Goal: Information Seeking & Learning: Learn about a topic

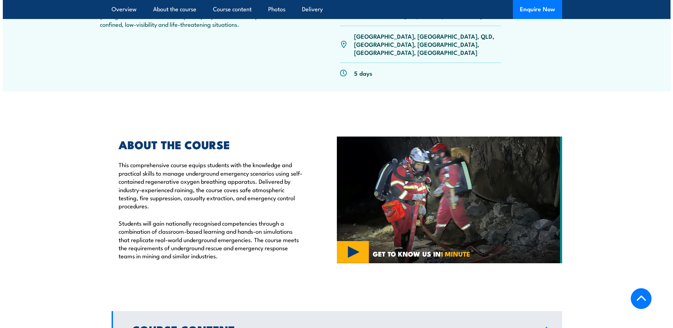
scroll to position [317, 0]
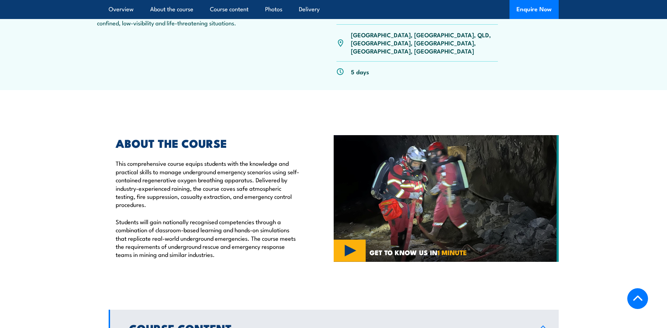
click at [353, 227] on img at bounding box center [446, 198] width 225 height 127
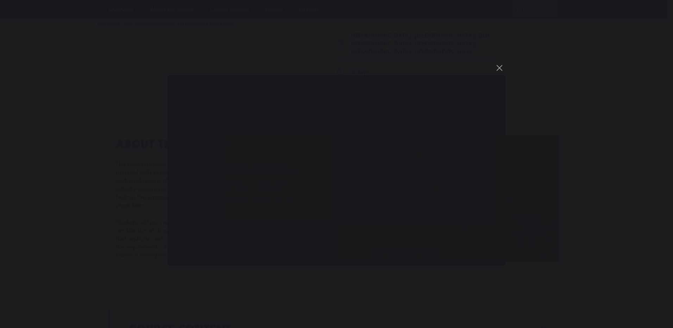
scroll to position [0, 0]
click at [497, 69] on button "You can close this modal content with the ESC key" at bounding box center [499, 68] width 12 height 12
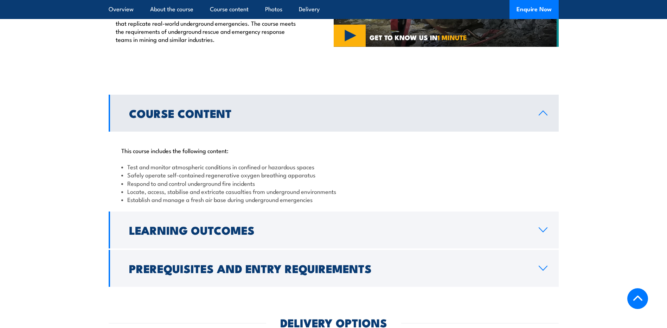
scroll to position [572, 0]
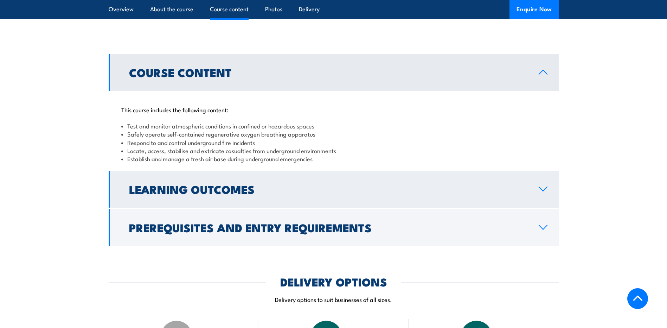
click at [538, 171] on link "Learning Outcomes" at bounding box center [334, 189] width 450 height 37
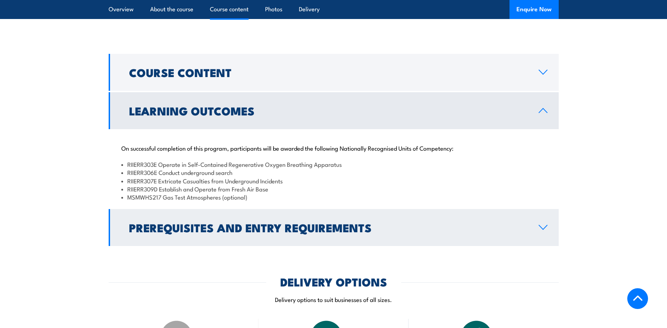
click at [554, 209] on link "Prerequisites and Entry Requirements" at bounding box center [334, 227] width 450 height 37
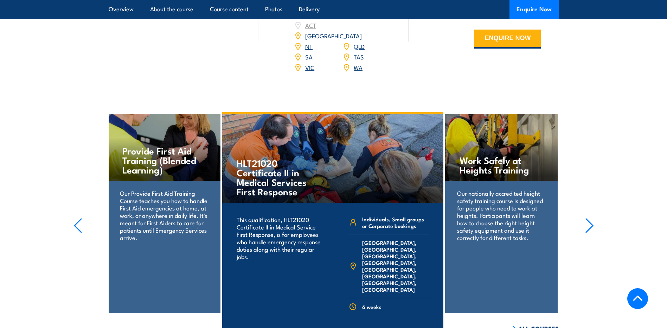
scroll to position [1100, 0]
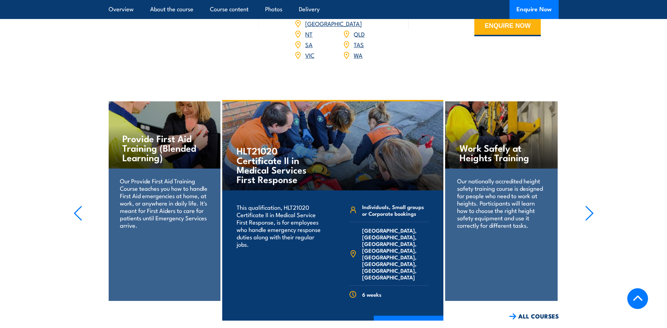
click at [588, 205] on icon "button" at bounding box center [589, 212] width 9 height 15
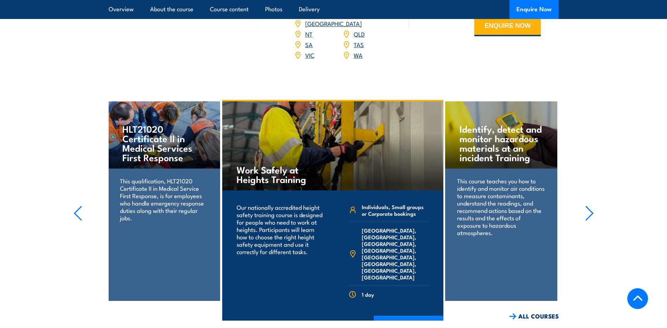
click at [588, 205] on icon "button" at bounding box center [589, 212] width 9 height 15
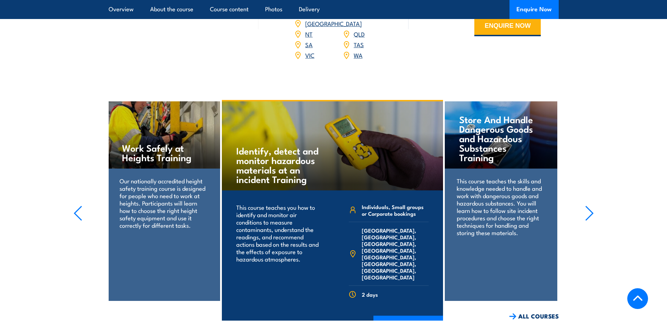
click at [588, 205] on icon "button" at bounding box center [589, 212] width 9 height 15
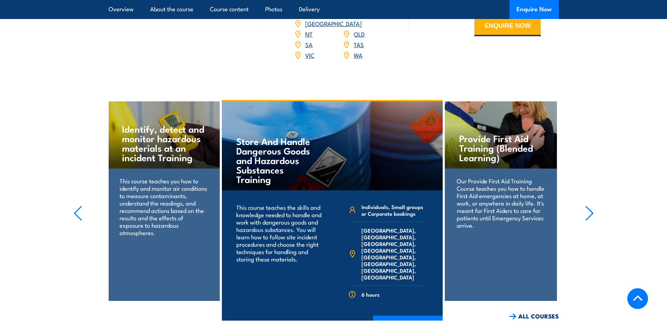
click at [588, 205] on icon "button" at bounding box center [589, 212] width 9 height 15
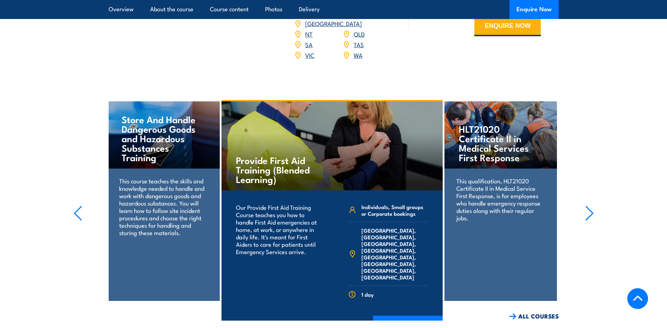
click at [588, 205] on icon "button" at bounding box center [589, 212] width 9 height 15
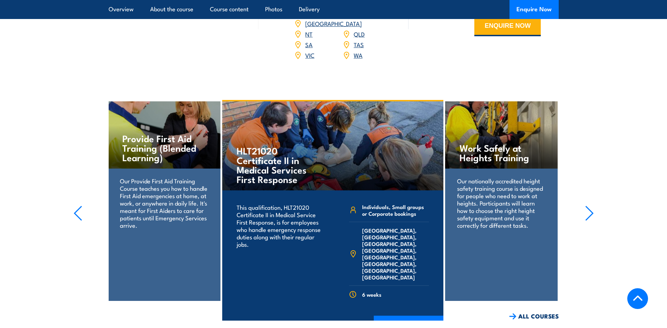
click at [588, 205] on icon "button" at bounding box center [589, 212] width 9 height 15
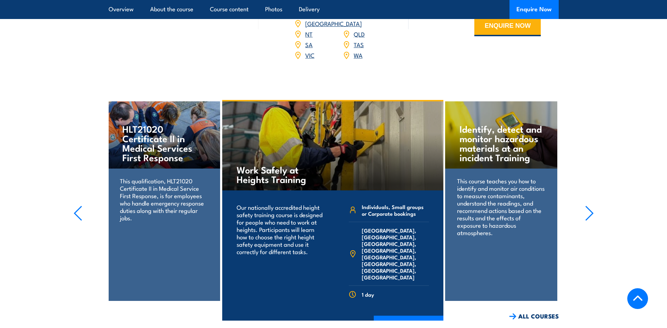
click at [588, 205] on icon "button" at bounding box center [589, 212] width 9 height 15
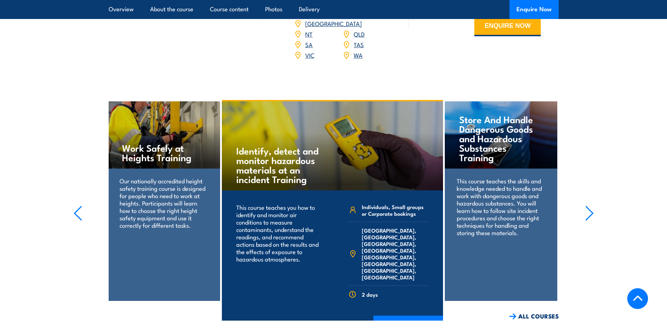
click at [588, 205] on icon "button" at bounding box center [589, 212] width 9 height 15
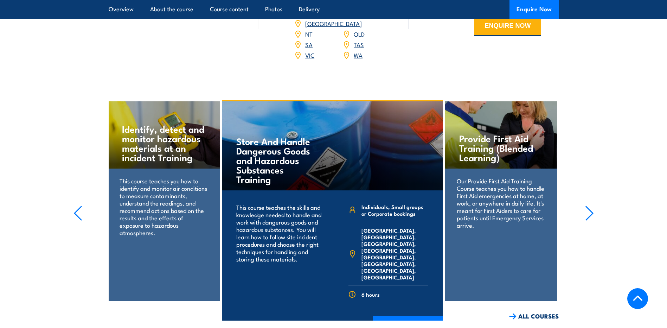
click at [588, 205] on icon "button" at bounding box center [589, 212] width 9 height 15
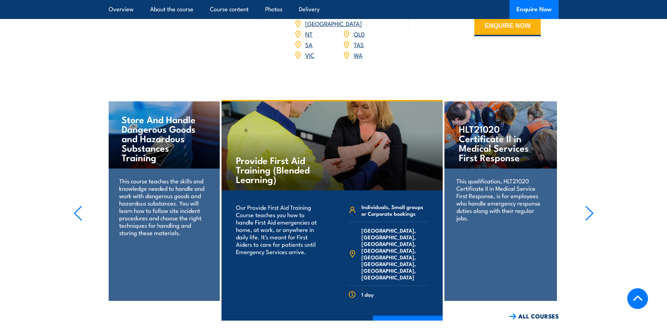
click at [588, 205] on icon "button" at bounding box center [589, 212] width 9 height 15
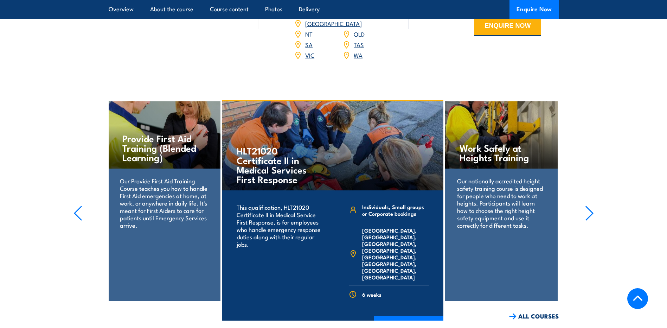
click at [588, 205] on icon "button" at bounding box center [589, 212] width 9 height 15
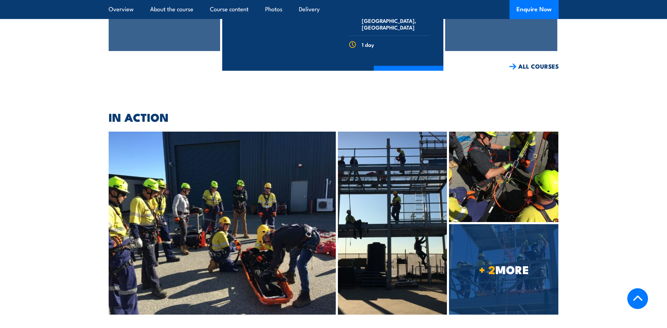
scroll to position [1381, 0]
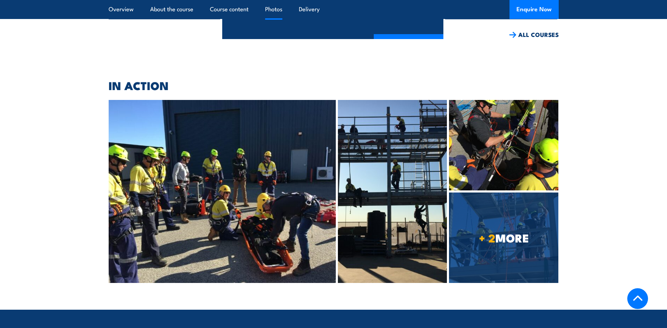
click at [492, 129] on img at bounding box center [503, 145] width 109 height 90
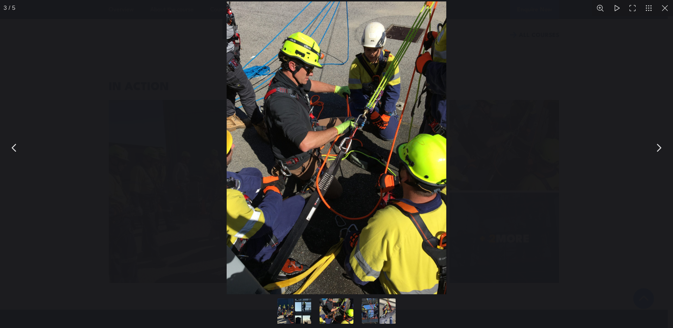
click at [658, 154] on button "You can close this modal content with the ESC key" at bounding box center [658, 148] width 18 height 18
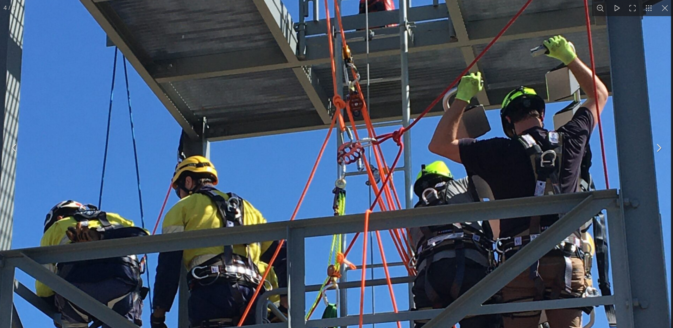
drag, startPoint x: 399, startPoint y: 96, endPoint x: 408, endPoint y: 175, distance: 79.7
click at [408, 175] on img "You can close this modal content with the ESC key" at bounding box center [333, 253] width 674 height 899
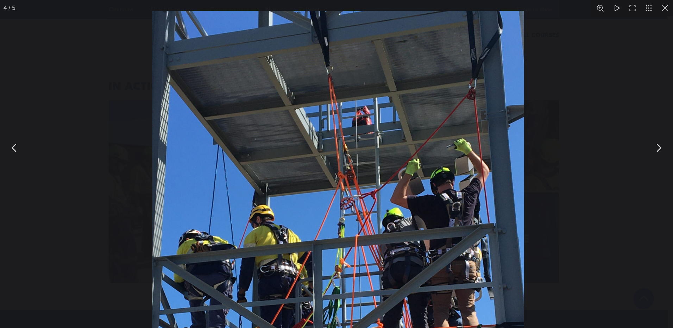
drag, startPoint x: 403, startPoint y: 147, endPoint x: 408, endPoint y: 174, distance: 27.2
click at [408, 174] on img "You can close this modal content with the ESC key" at bounding box center [337, 258] width 371 height 495
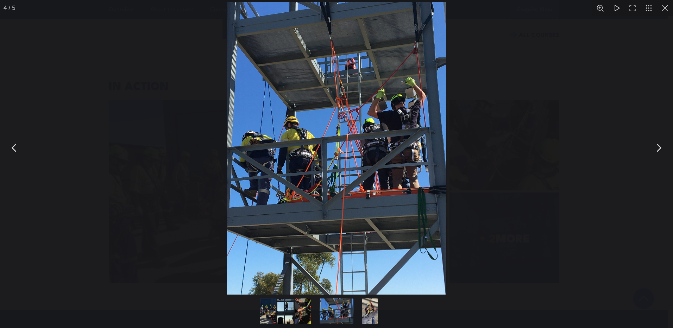
drag, startPoint x: 354, startPoint y: 79, endPoint x: 370, endPoint y: 102, distance: 28.4
click at [369, 102] on img "You can close this modal content with the ESC key" at bounding box center [337, 148] width 220 height 293
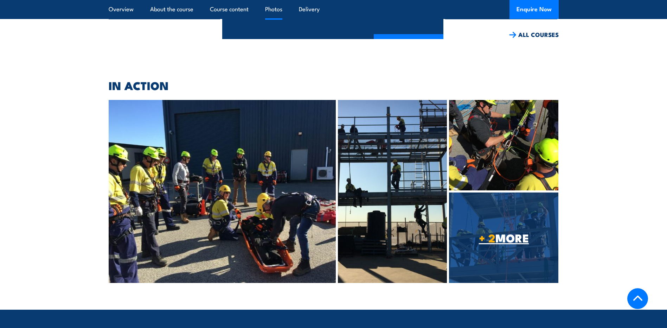
click at [529, 192] on link "+ 2 MORE" at bounding box center [503, 237] width 109 height 90
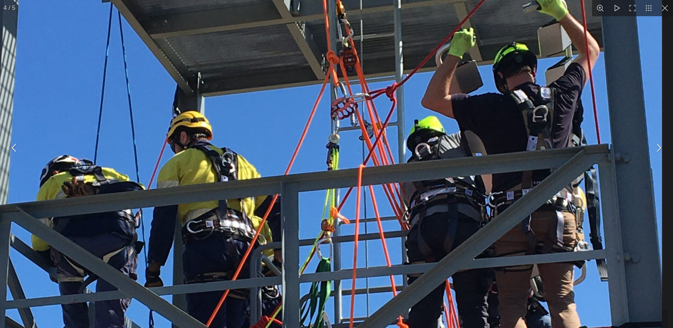
drag, startPoint x: 478, startPoint y: 185, endPoint x: 458, endPoint y: 124, distance: 64.0
click at [458, 124] on img "You can close this modal content with the ESC key" at bounding box center [327, 208] width 669 height 892
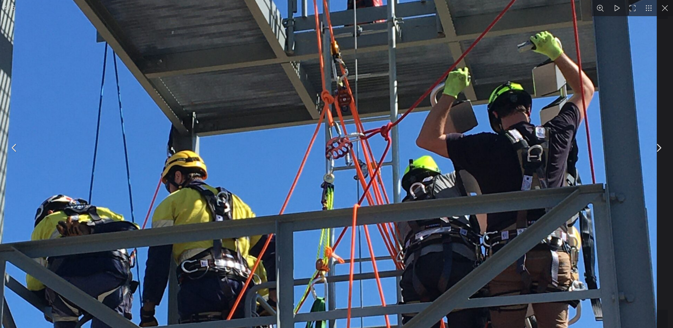
drag, startPoint x: 424, startPoint y: 94, endPoint x: 405, endPoint y: 150, distance: 59.2
click at [405, 150] on img "You can close this modal content with the ESC key" at bounding box center [321, 248] width 669 height 892
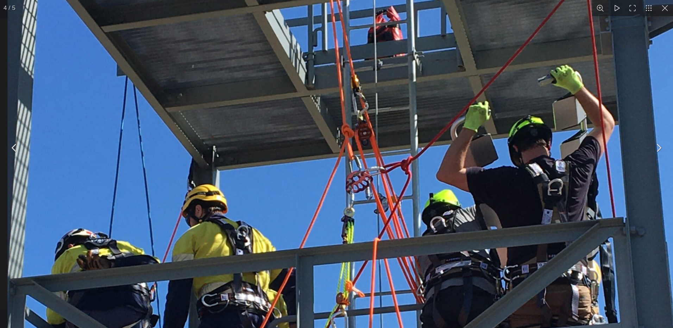
drag, startPoint x: 392, startPoint y: 128, endPoint x: 404, endPoint y: 184, distance: 56.9
click at [404, 184] on img "You can close this modal content with the ESC key" at bounding box center [341, 281] width 669 height 892
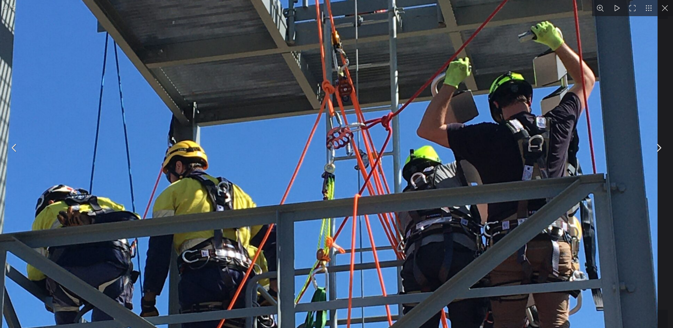
drag, startPoint x: 395, startPoint y: 161, endPoint x: 370, endPoint y: 110, distance: 56.9
click at [370, 110] on img "You can close this modal content with the ESC key" at bounding box center [322, 237] width 669 height 892
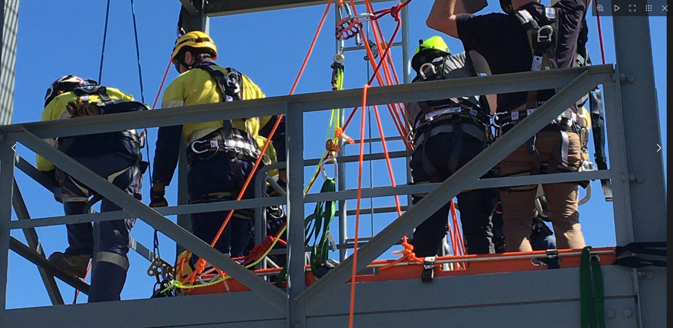
drag, startPoint x: 402, startPoint y: 260, endPoint x: 393, endPoint y: 159, distance: 102.1
click at [393, 159] on img "You can close this modal content with the ESC key" at bounding box center [331, 128] width 669 height 892
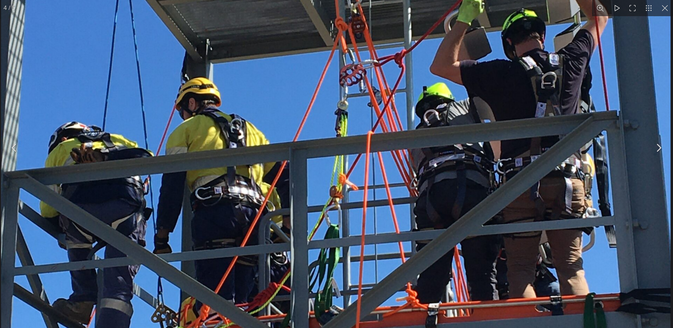
drag, startPoint x: 399, startPoint y: 158, endPoint x: 397, endPoint y: 287, distance: 129.1
click at [397, 287] on img "You can close this modal content with the ESC key" at bounding box center [335, 174] width 669 height 892
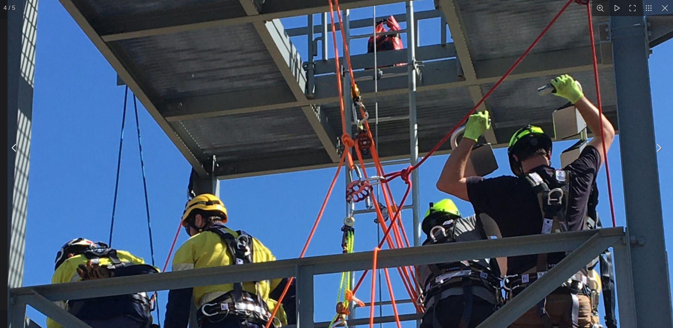
drag, startPoint x: 393, startPoint y: 186, endPoint x: 405, endPoint y: 237, distance: 52.4
click at [405, 237] on img "You can close this modal content with the ESC key" at bounding box center [341, 291] width 669 height 892
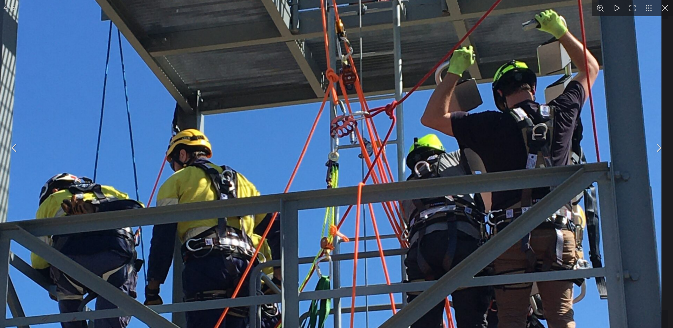
drag, startPoint x: 404, startPoint y: 177, endPoint x: 382, endPoint y: 102, distance: 78.0
click at [382, 102] on img "You can close this modal content with the ESC key" at bounding box center [326, 226] width 669 height 892
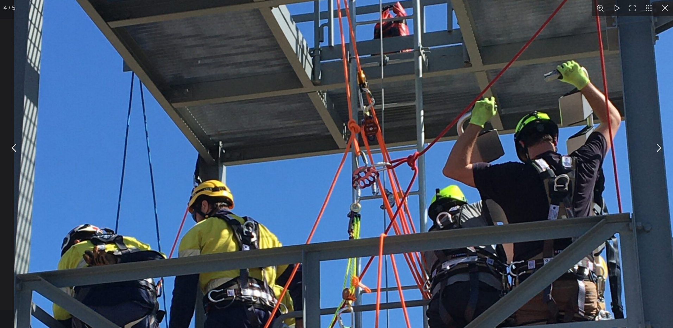
drag, startPoint x: 379, startPoint y: 179, endPoint x: 404, endPoint y: 271, distance: 95.8
click at [404, 271] on img "You can close this modal content with the ESC key" at bounding box center [348, 277] width 669 height 892
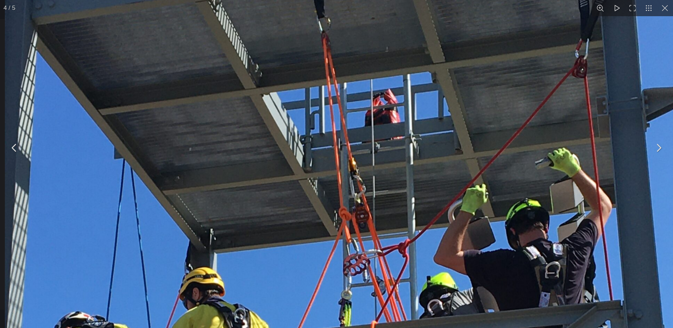
drag, startPoint x: 426, startPoint y: 146, endPoint x: 432, endPoint y: 232, distance: 86.7
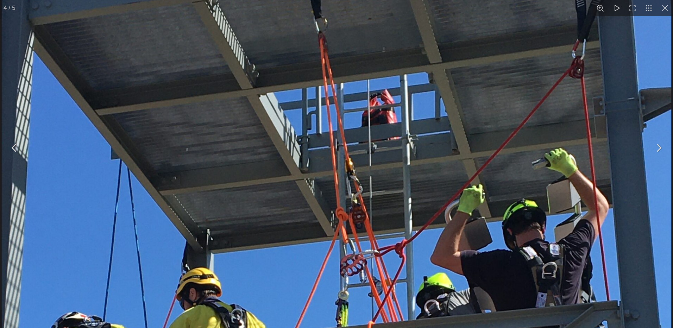
click at [656, 147] on button "You can close this modal content with the ESC key" at bounding box center [658, 148] width 18 height 18
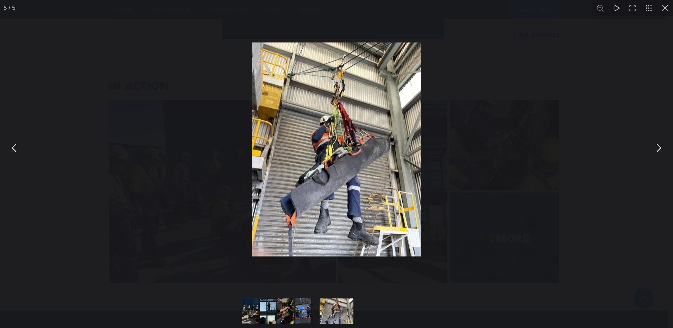
drag, startPoint x: 360, startPoint y: 89, endPoint x: 370, endPoint y: 141, distance: 53.0
click at [370, 141] on img "You can close this modal content with the ESC key" at bounding box center [336, 150] width 169 height 214
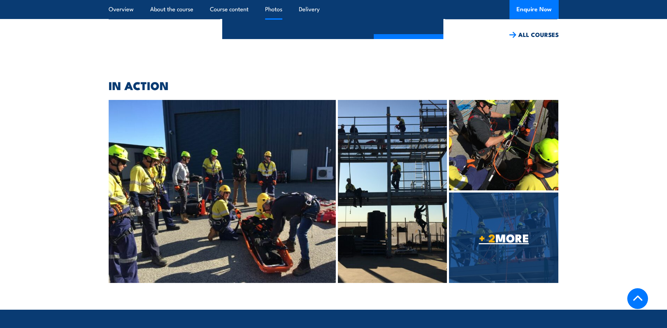
click at [556, 193] on link "+ 2 MORE" at bounding box center [503, 237] width 109 height 90
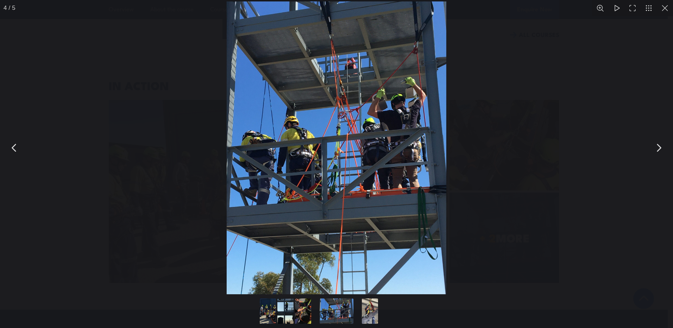
click at [657, 152] on button "You can close this modal content with the ESC key" at bounding box center [658, 148] width 18 height 18
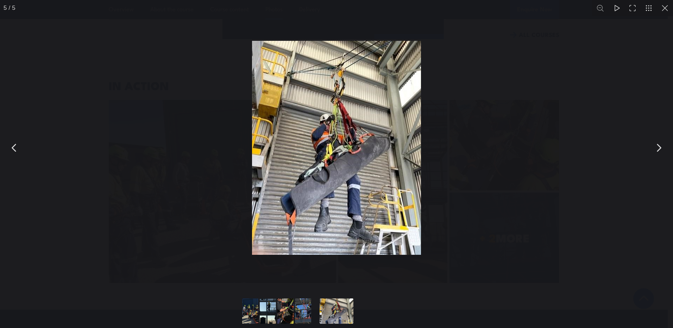
click at [664, 6] on button "You can close this modal content with the ESC key" at bounding box center [664, 8] width 16 height 16
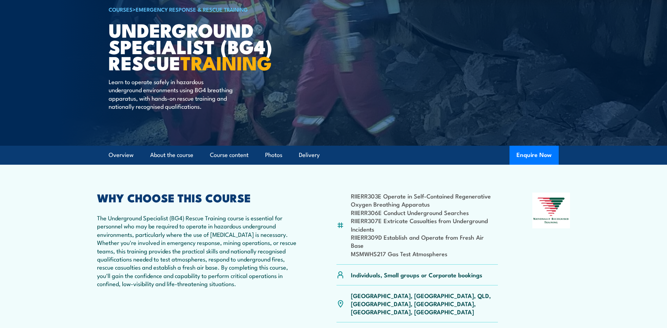
scroll to position [40, 0]
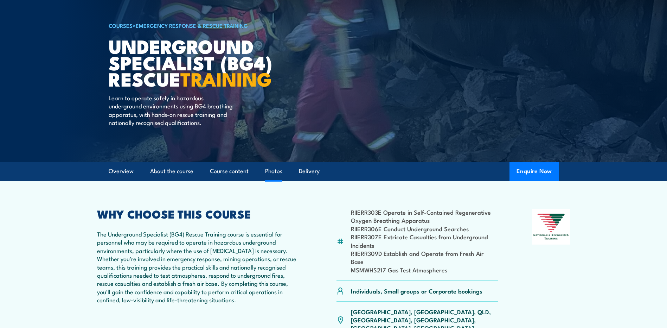
click at [269, 172] on link "Photos" at bounding box center [273, 171] width 17 height 19
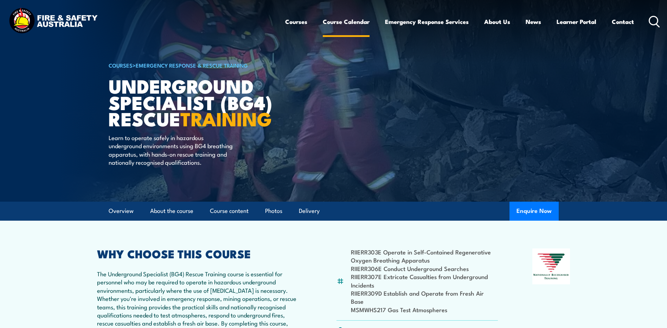
click at [345, 17] on link "Course Calendar" at bounding box center [346, 21] width 47 height 19
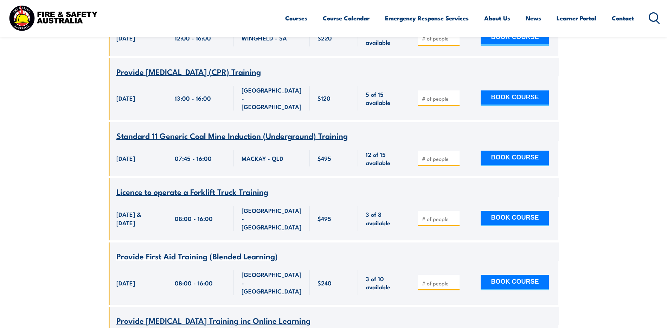
scroll to position [598, 0]
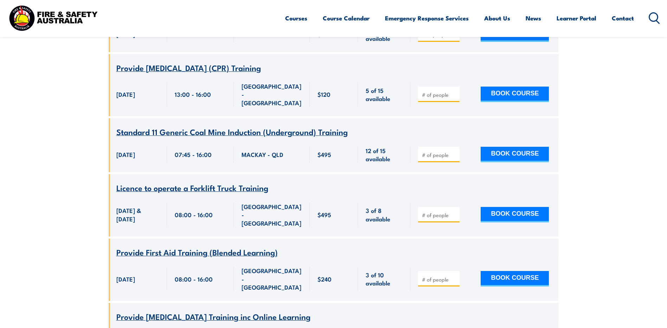
click at [313, 126] on span "Standard 11 Generic Coal Mine Induction (Underground) Training" at bounding box center [231, 132] width 231 height 12
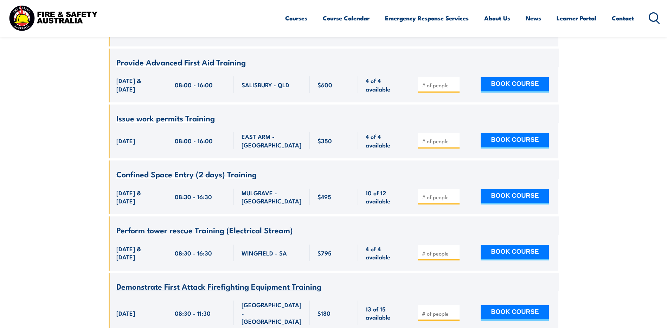
scroll to position [2638, 0]
click at [275, 223] on span "Perform tower rescue Training (Electrical Stream)" at bounding box center [204, 229] width 177 height 12
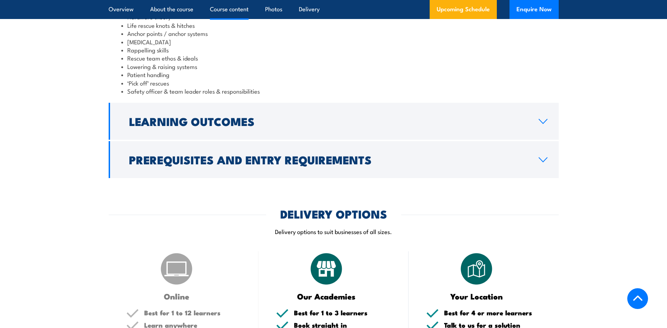
scroll to position [739, 0]
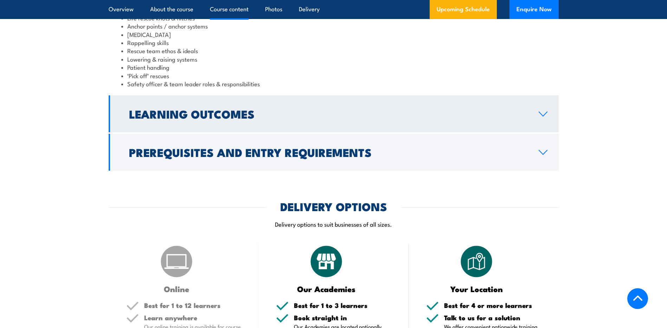
click at [344, 122] on link "Learning Outcomes" at bounding box center [334, 113] width 450 height 37
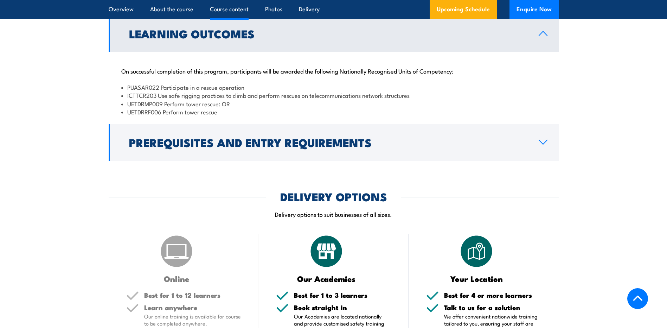
scroll to position [704, 0]
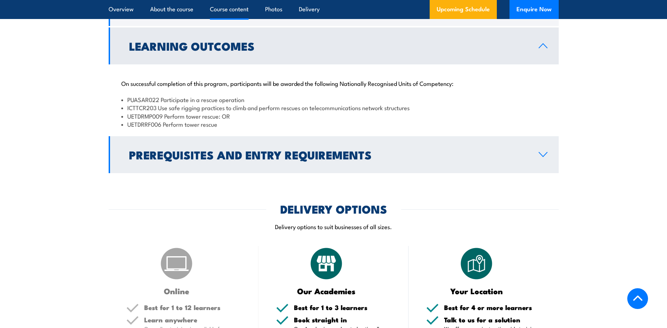
click at [325, 159] on h2 "Prerequisites and Entry Requirements" at bounding box center [328, 154] width 399 height 10
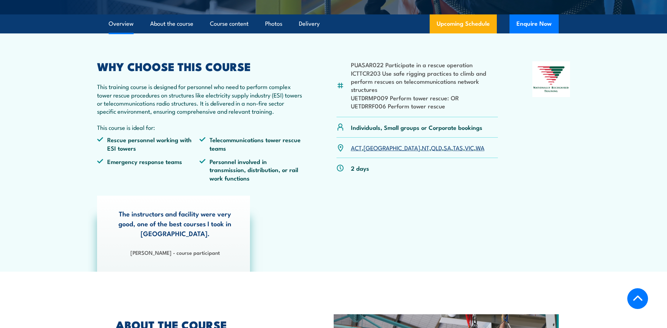
scroll to position [35, 0]
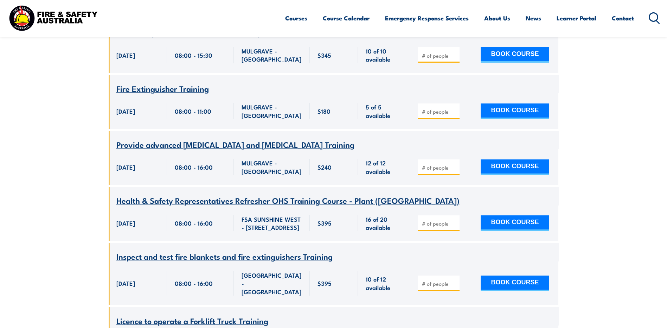
scroll to position [11468, 0]
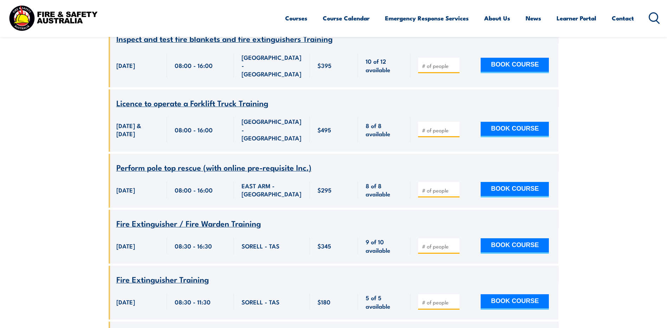
scroll to position [11714, 0]
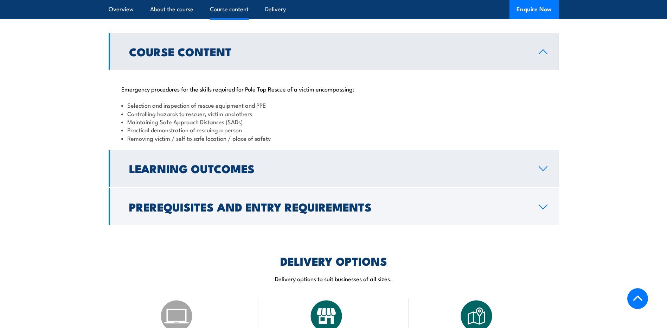
scroll to position [633, 0]
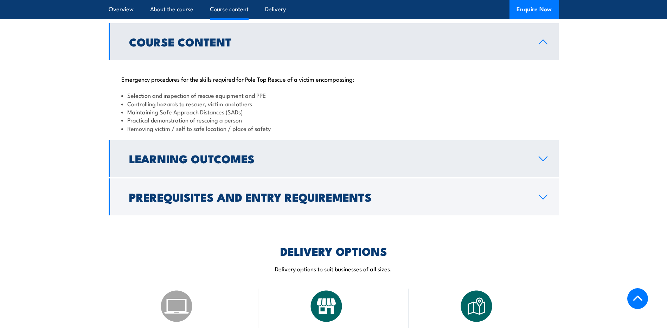
click at [297, 158] on link "Learning Outcomes" at bounding box center [334, 158] width 450 height 37
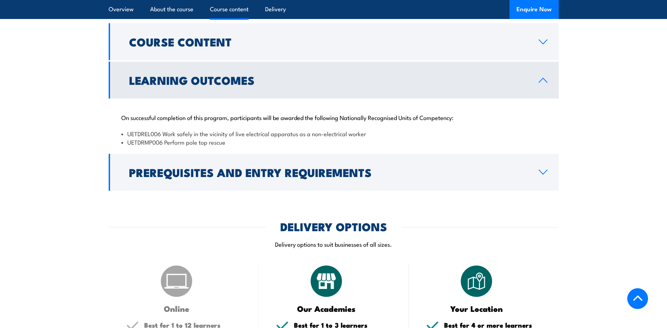
click at [322, 85] on h2 "Learning Outcomes" at bounding box center [328, 80] width 399 height 10
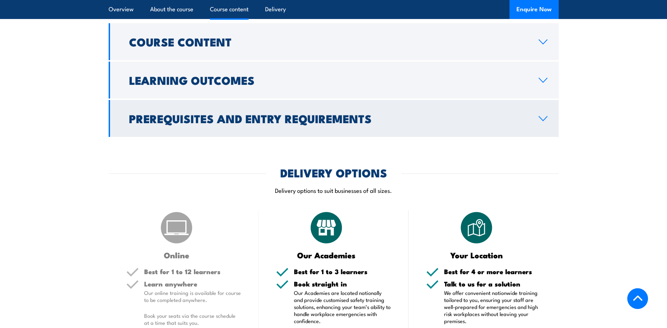
click at [322, 123] on h2 "Prerequisites and Entry Requirements" at bounding box center [328, 118] width 399 height 10
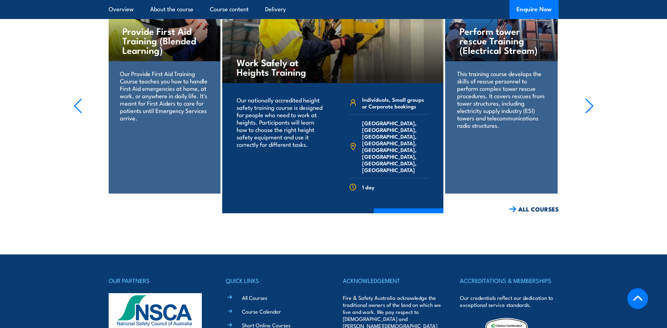
scroll to position [1231, 0]
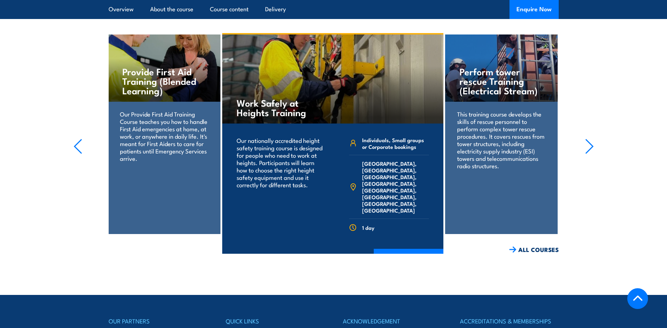
click at [591, 143] on icon "button" at bounding box center [589, 146] width 9 height 15
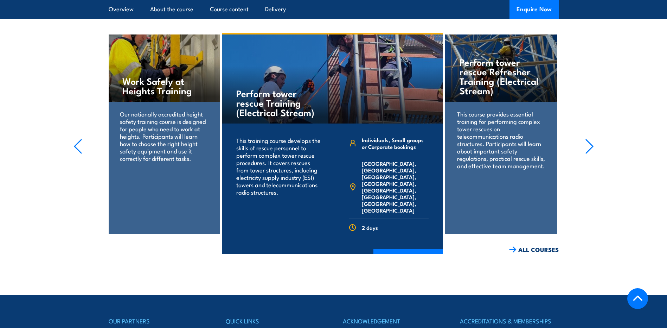
click at [586, 143] on icon "button" at bounding box center [589, 146] width 9 height 15
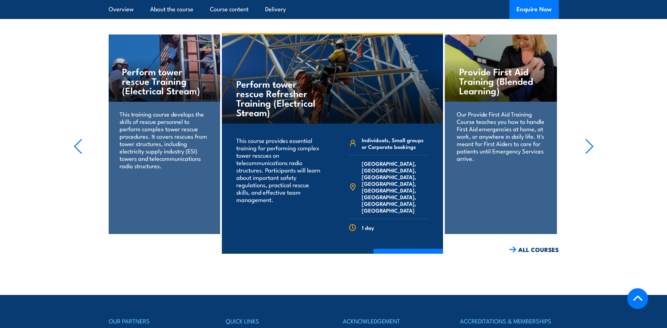
click at [595, 139] on section "Perform tower rescue Training (Electrical Stream) This training course develops…" at bounding box center [333, 143] width 667 height 221
click at [592, 141] on icon "button" at bounding box center [589, 146] width 9 height 15
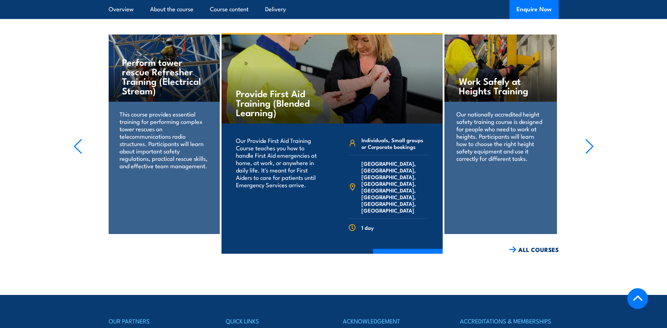
click at [591, 142] on icon "button" at bounding box center [589, 146] width 7 height 14
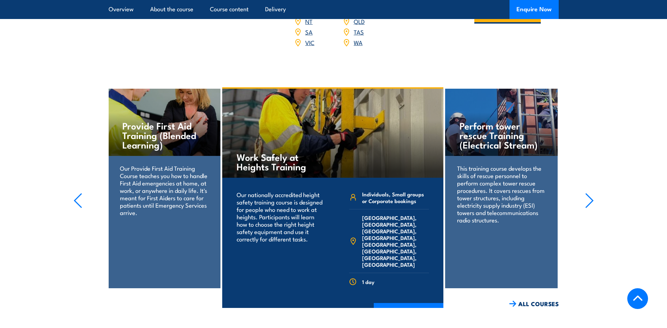
scroll to position [1161, 0]
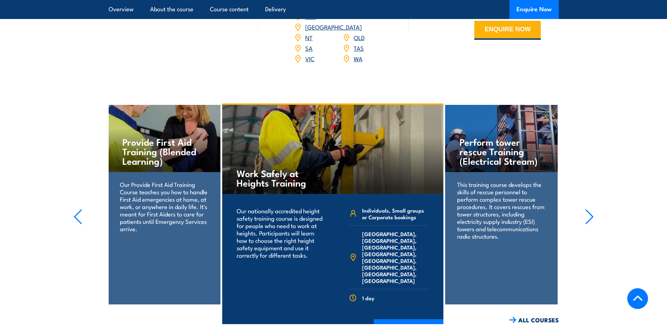
click at [587, 215] on icon "button" at bounding box center [589, 216] width 9 height 15
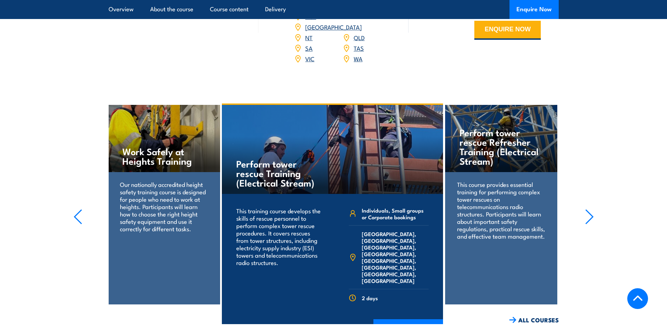
click at [589, 218] on icon "button" at bounding box center [589, 217] width 7 height 14
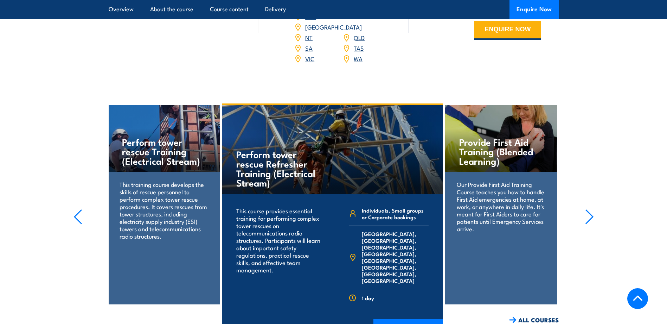
click at [590, 217] on icon "button" at bounding box center [589, 216] width 9 height 15
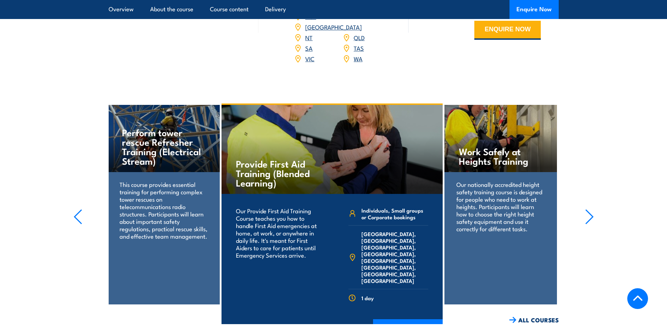
click at [590, 217] on icon "button" at bounding box center [589, 216] width 9 height 15
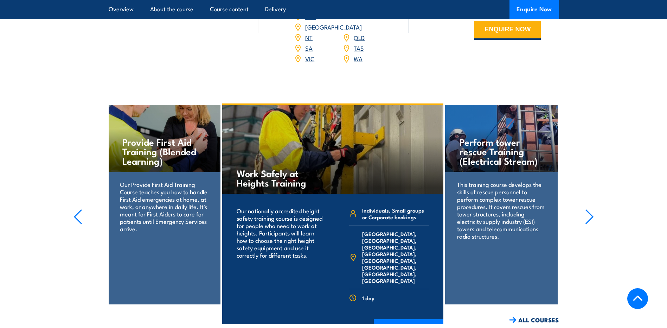
click at [590, 217] on icon "button" at bounding box center [589, 216] width 9 height 15
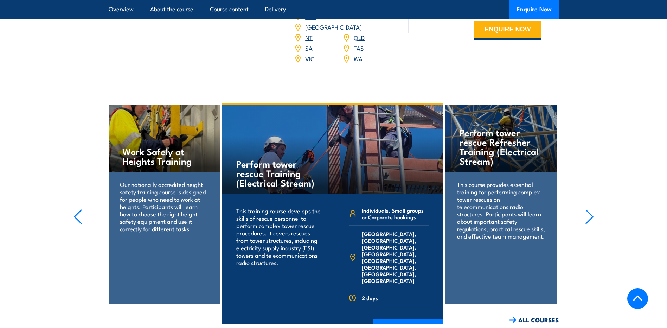
click at [590, 217] on icon "button" at bounding box center [589, 216] width 9 height 15
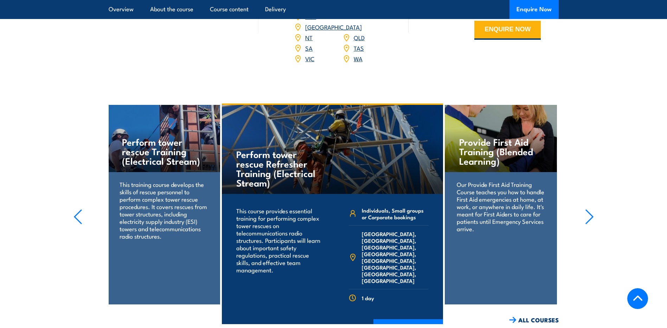
click at [590, 217] on icon "button" at bounding box center [589, 216] width 9 height 15
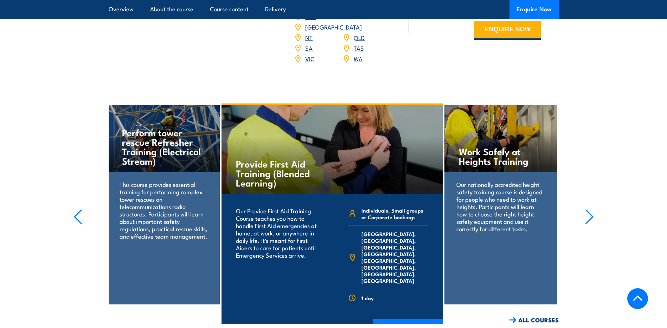
click at [590, 217] on icon "button" at bounding box center [589, 216] width 9 height 15
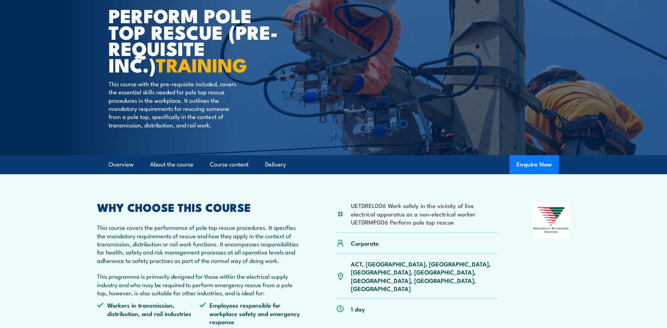
scroll to position [0, 0]
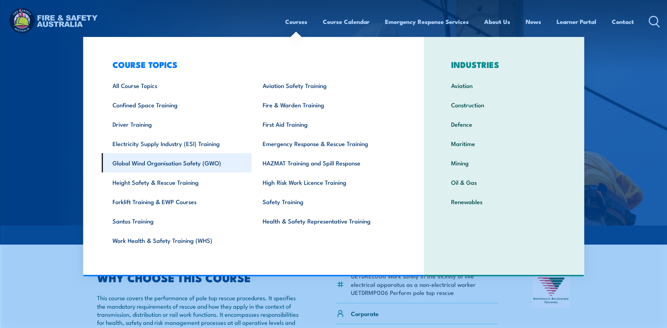
click at [182, 163] on link "Global Wind Organisation Safety (GWO)" at bounding box center [177, 162] width 150 height 19
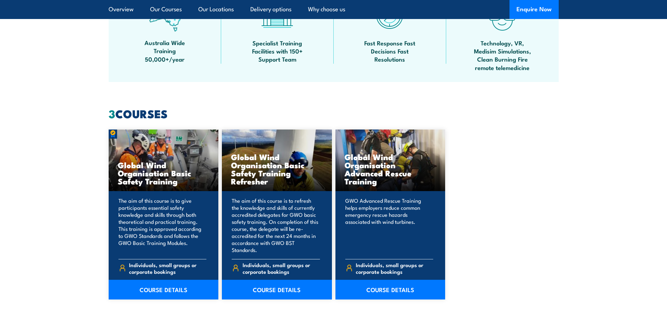
scroll to position [598, 0]
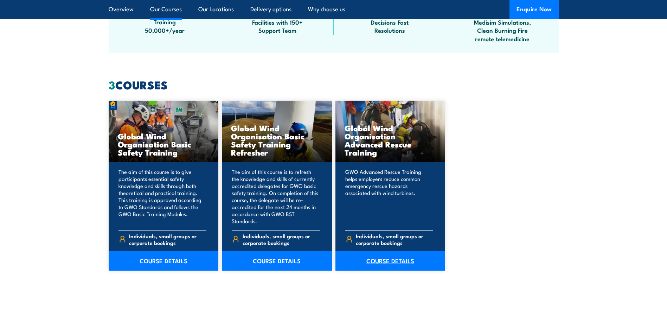
click at [387, 251] on link "COURSE DETAILS" at bounding box center [391, 261] width 110 height 20
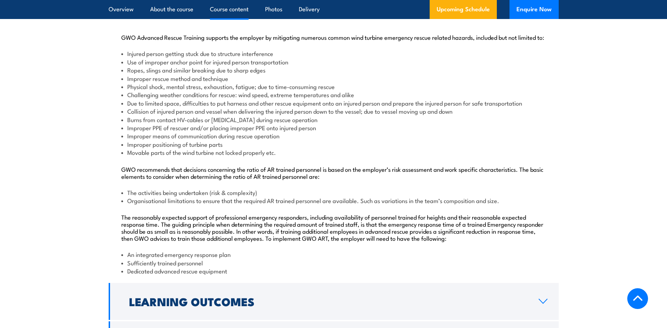
scroll to position [633, 0]
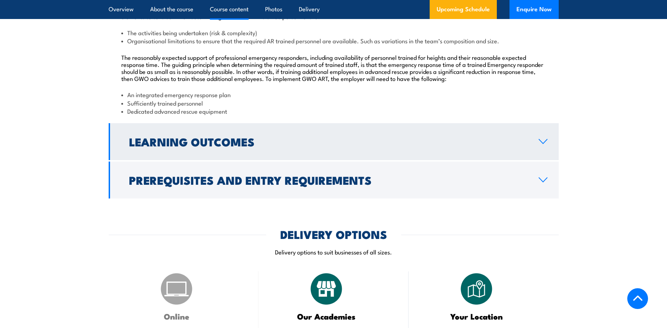
click at [337, 145] on h2 "Learning Outcomes" at bounding box center [328, 141] width 399 height 10
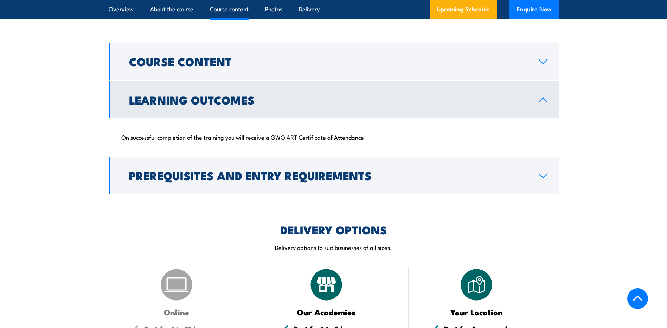
scroll to position [587, 0]
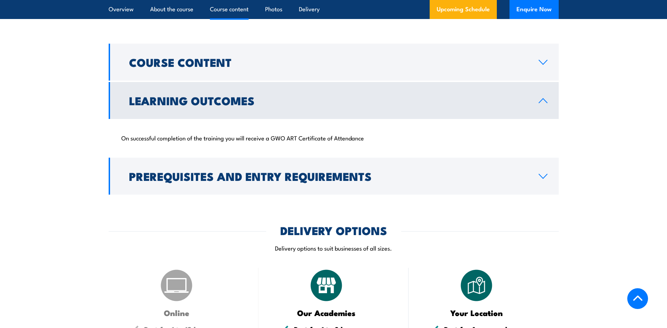
click at [365, 118] on link "Learning Outcomes" at bounding box center [334, 100] width 450 height 37
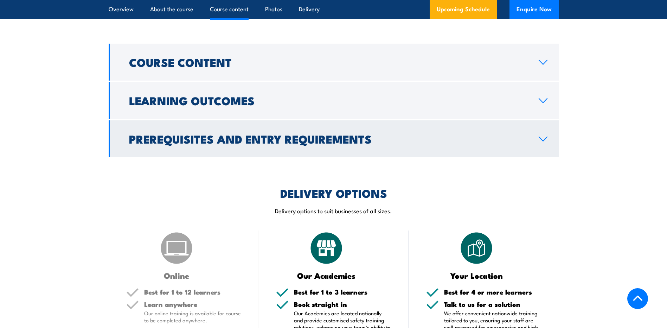
click at [341, 136] on h2 "Prerequisites and Entry Requirements" at bounding box center [328, 139] width 399 height 10
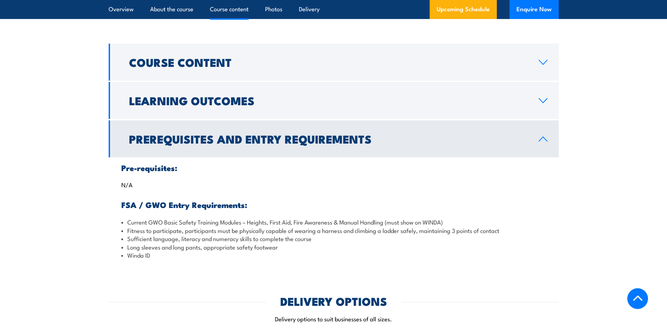
click at [341, 136] on h2 "Prerequisites and Entry Requirements" at bounding box center [328, 139] width 399 height 10
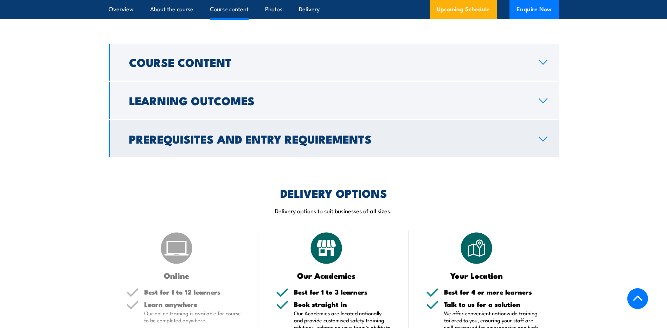
click at [341, 136] on h2 "Prerequisites and Entry Requirements" at bounding box center [328, 139] width 399 height 10
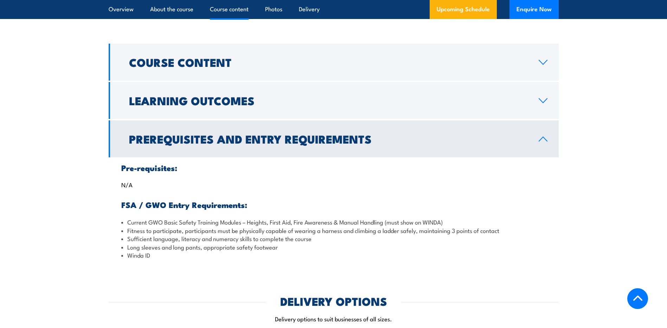
click at [341, 136] on h2 "Prerequisites and Entry Requirements" at bounding box center [328, 139] width 399 height 10
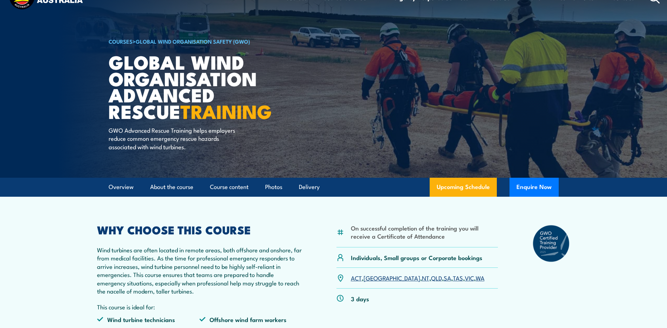
scroll to position [0, 0]
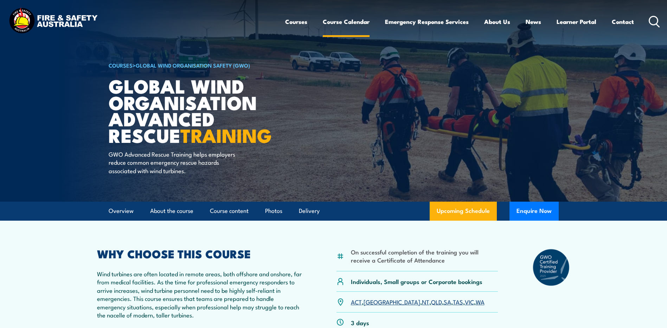
click at [349, 22] on link "Course Calendar" at bounding box center [346, 21] width 47 height 19
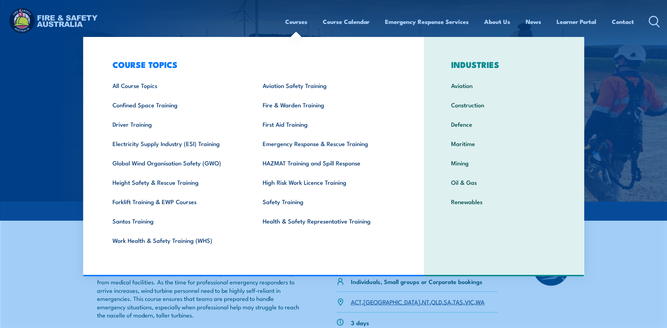
click at [300, 26] on link "Courses" at bounding box center [296, 21] width 22 height 19
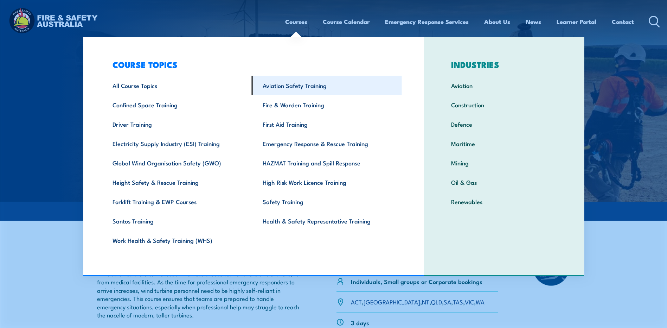
click at [301, 86] on link "Aviation Safety Training" at bounding box center [327, 85] width 150 height 19
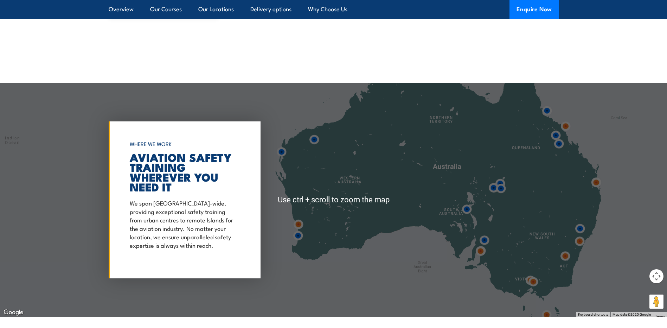
scroll to position [739, 0]
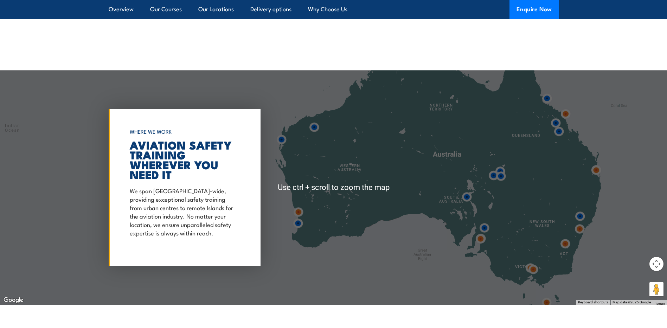
click at [466, 199] on img at bounding box center [466, 196] width 13 height 13
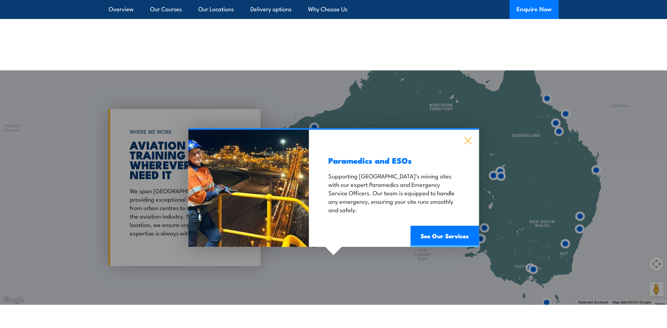
click at [471, 138] on icon at bounding box center [467, 140] width 7 height 7
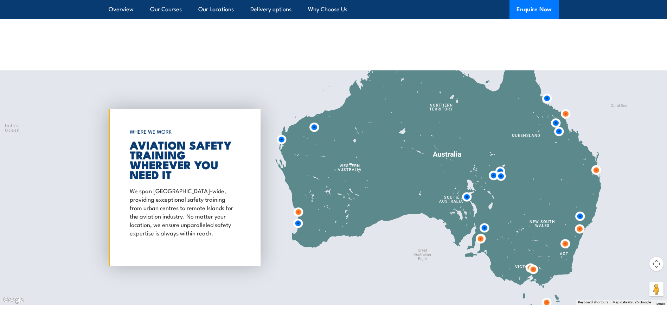
click at [478, 234] on img at bounding box center [480, 238] width 13 height 13
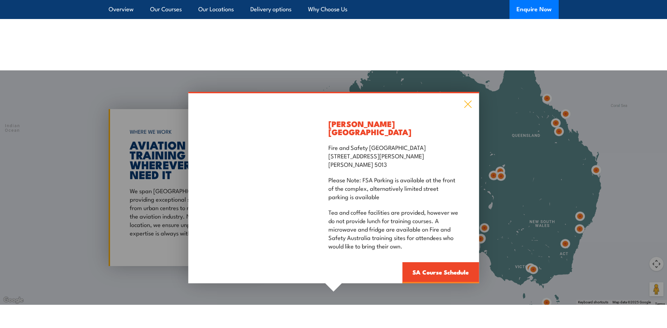
click at [470, 106] on icon at bounding box center [467, 103] width 7 height 7
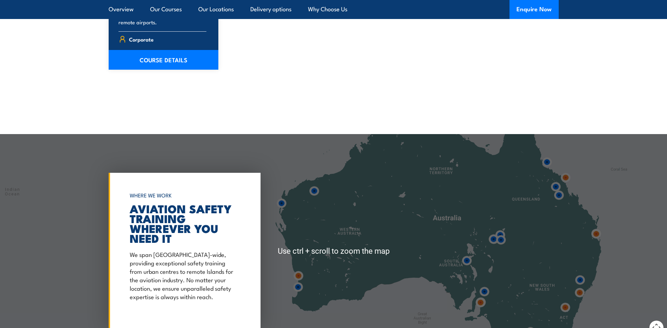
scroll to position [668, 0]
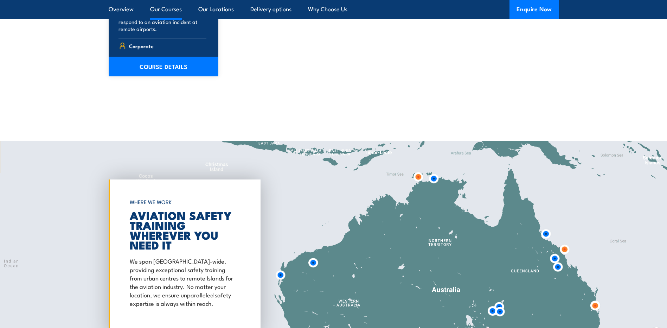
drag, startPoint x: 477, startPoint y: 183, endPoint x: 476, endPoint y: 248, distance: 65.8
click at [476, 248] on div at bounding box center [333, 258] width 667 height 234
click at [420, 176] on img at bounding box center [418, 176] width 13 height 13
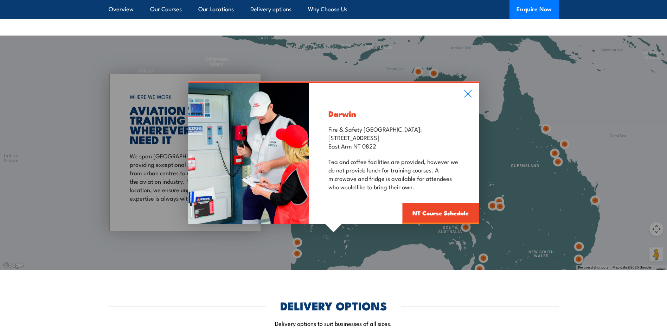
scroll to position [774, 0]
click at [447, 213] on link "NT Course Schedule" at bounding box center [440, 212] width 77 height 21
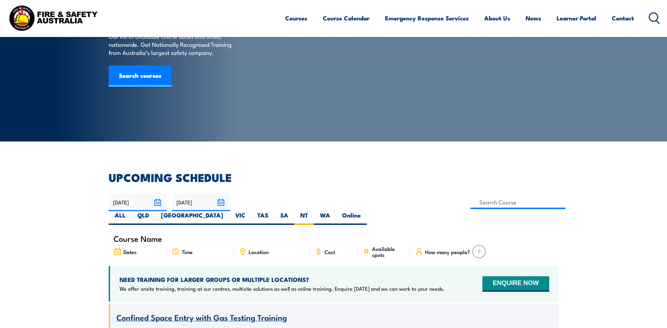
scroll to position [56, 0]
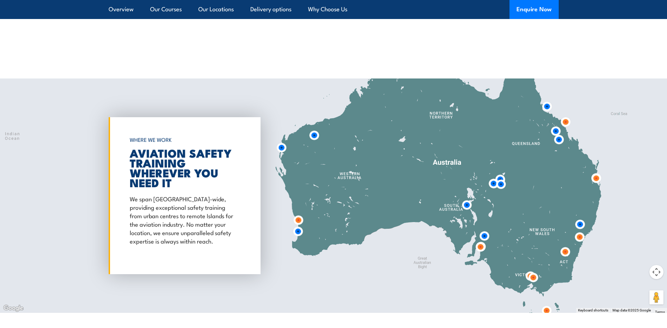
click at [298, 221] on img at bounding box center [298, 220] width 13 height 13
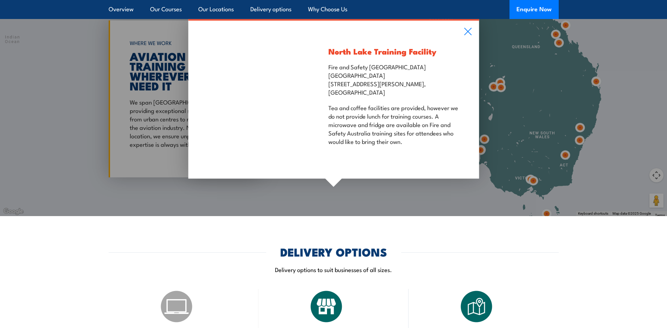
scroll to position [809, 0]
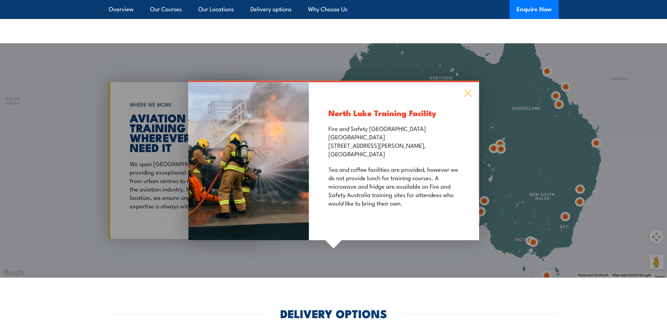
click at [466, 94] on icon at bounding box center [468, 93] width 8 height 8
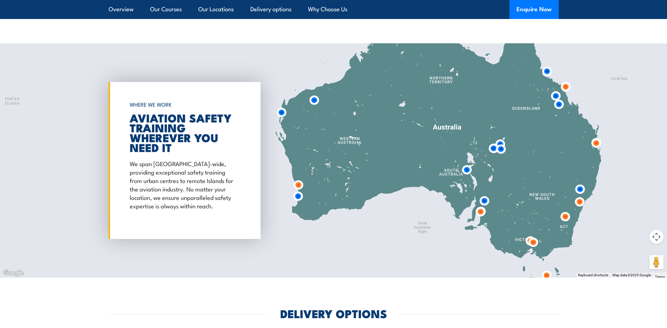
click at [301, 198] on img at bounding box center [298, 196] width 13 height 13
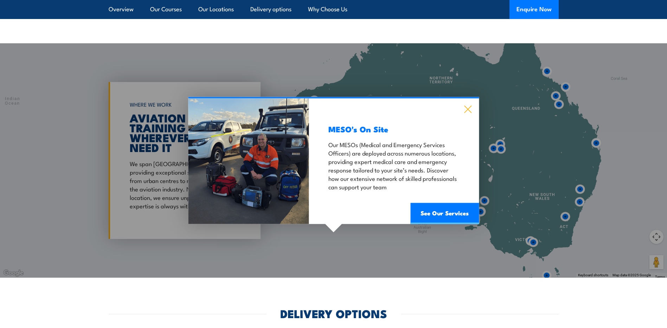
click at [470, 106] on icon at bounding box center [468, 109] width 8 height 8
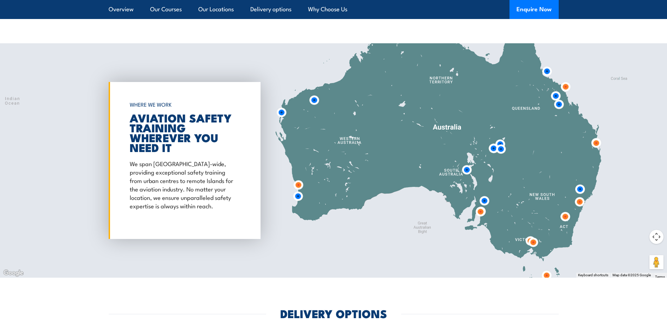
click at [532, 242] on img at bounding box center [533, 242] width 13 height 13
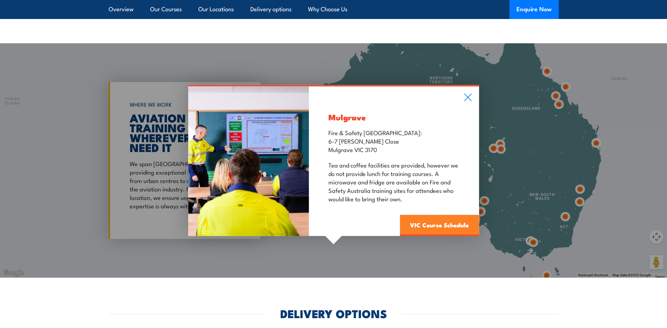
click at [452, 227] on link "VIC Course Schedule" at bounding box center [439, 225] width 79 height 21
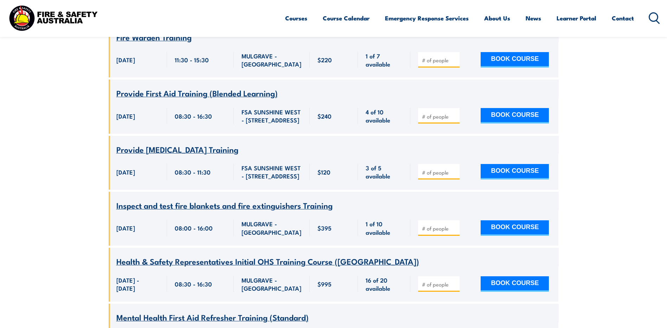
scroll to position [408, 0]
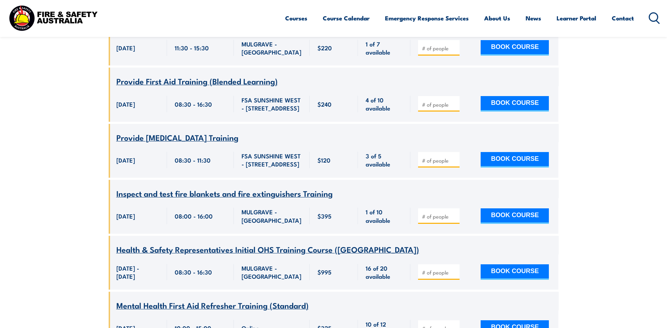
click at [271, 187] on span "Inspect and test fire blankets and fire extinguishers Training" at bounding box center [224, 193] width 216 height 12
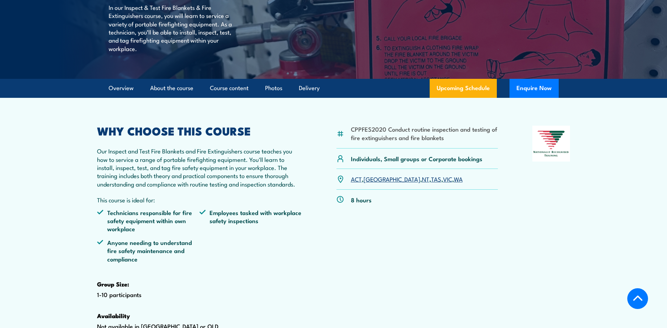
scroll to position [141, 0]
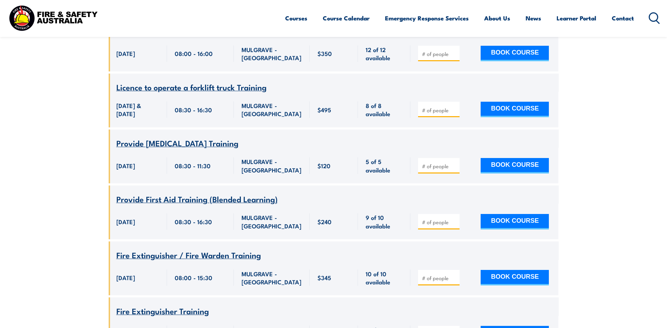
scroll to position [3257, 0]
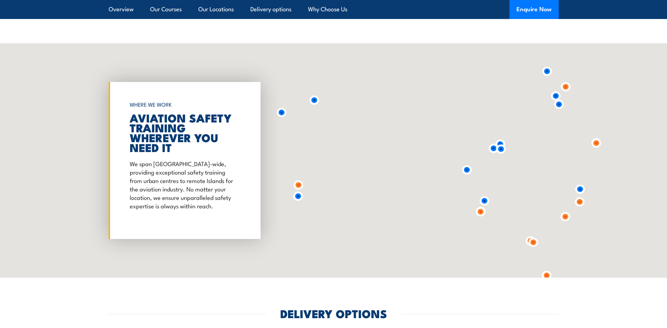
scroll to position [766, 0]
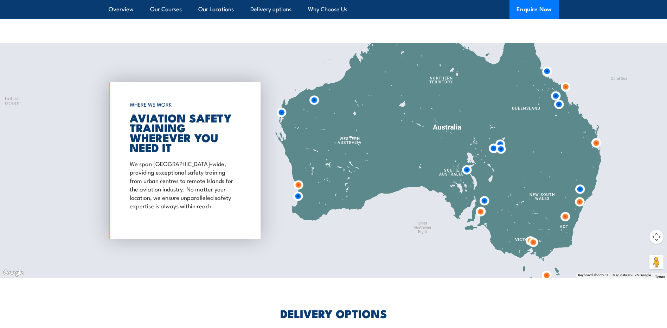
click at [579, 205] on img at bounding box center [579, 201] width 13 height 13
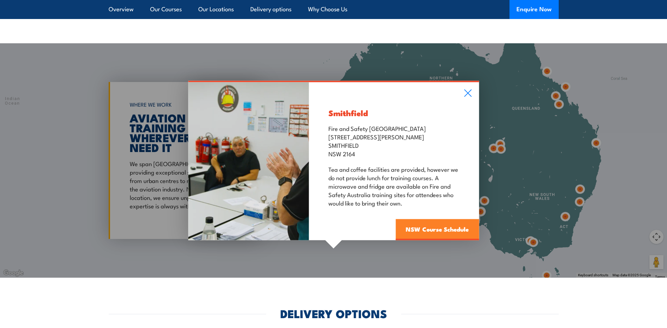
click at [443, 224] on link "NSW Course Schedule" at bounding box center [437, 229] width 83 height 21
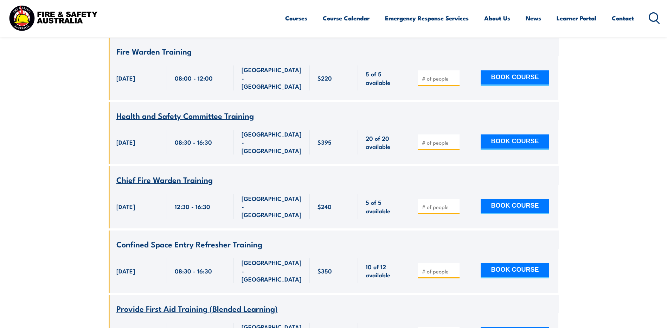
scroll to position [2378, 0]
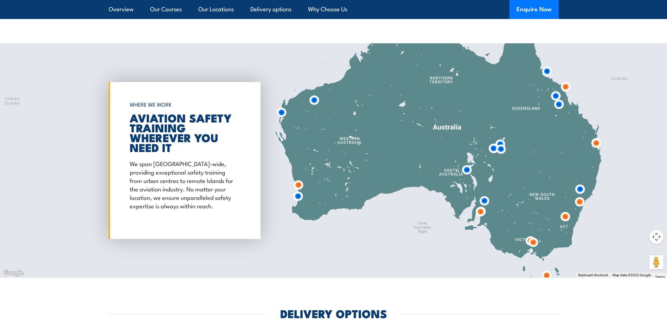
click at [562, 86] on img at bounding box center [565, 86] width 13 height 13
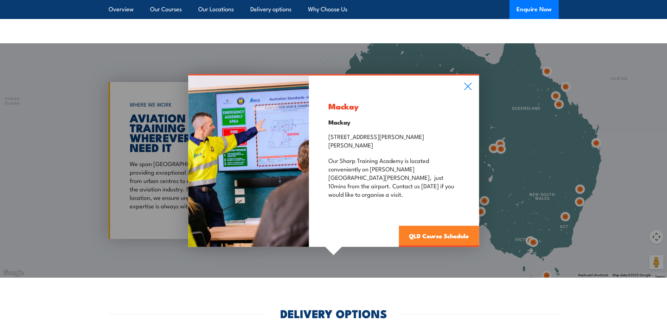
click at [429, 226] on link "QLD Course Schedule" at bounding box center [439, 235] width 80 height 21
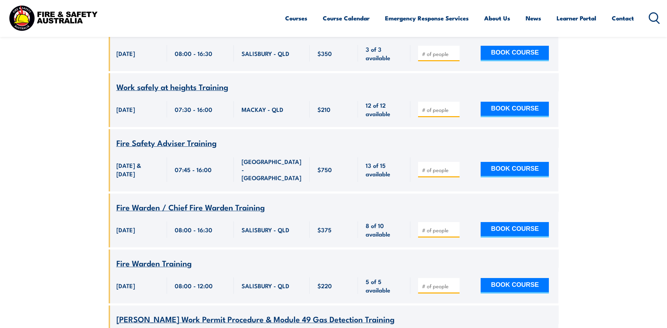
scroll to position [1991, 0]
